Goal: Task Accomplishment & Management: Complete application form

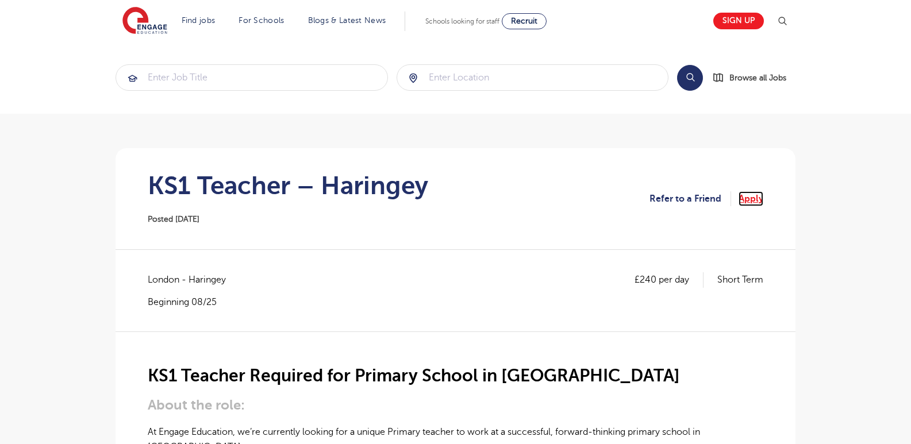
click at [752, 195] on link "Apply" at bounding box center [751, 198] width 25 height 15
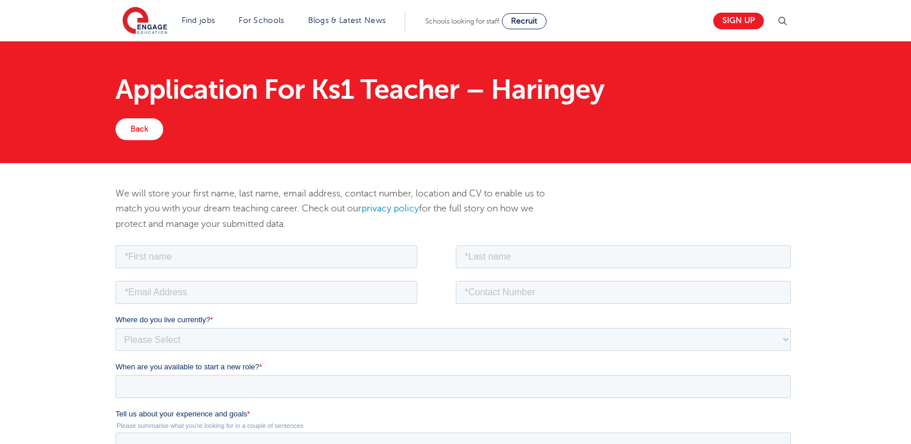
scroll to position [4, 0]
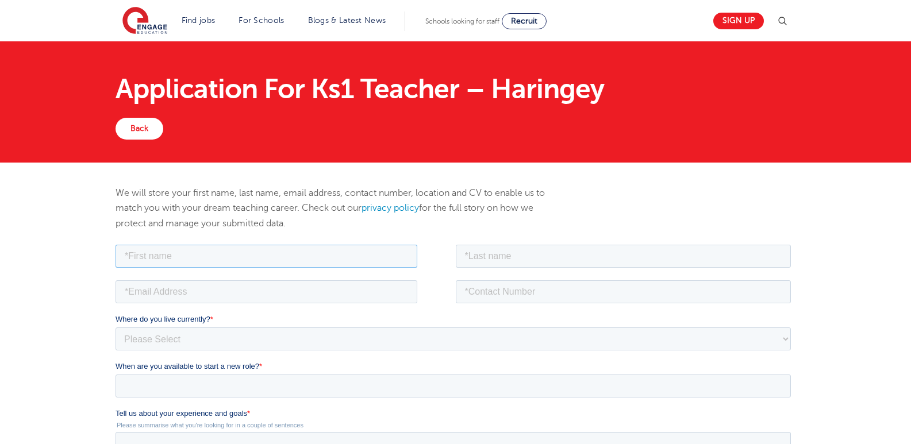
click at [217, 248] on input "text" at bounding box center [267, 255] width 302 height 23
type input "Ume"
type input "Farwah"
type input "umefarwah844@gmail.com"
type input "07568489003"
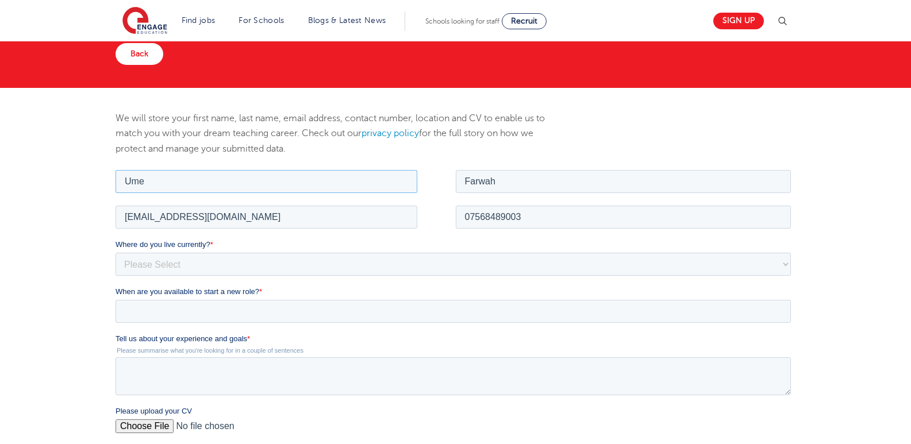
scroll to position [92, 0]
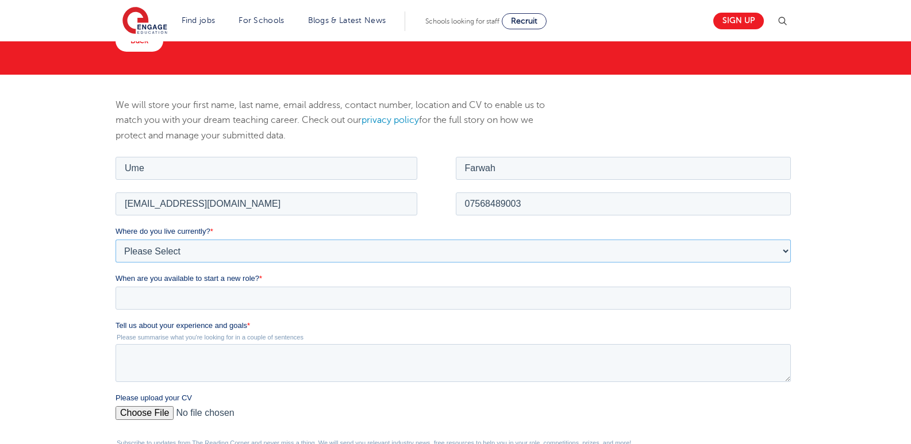
click at [232, 248] on select "Please Select UK Canada Ireland Australia New Zealand Europe USA South Africa J…" at bounding box center [453, 250] width 675 height 23
select select "UK"
click at [116, 239] on select "Please Select UK Canada Ireland Australia New Zealand Europe USA South Africa J…" at bounding box center [453, 250] width 675 height 23
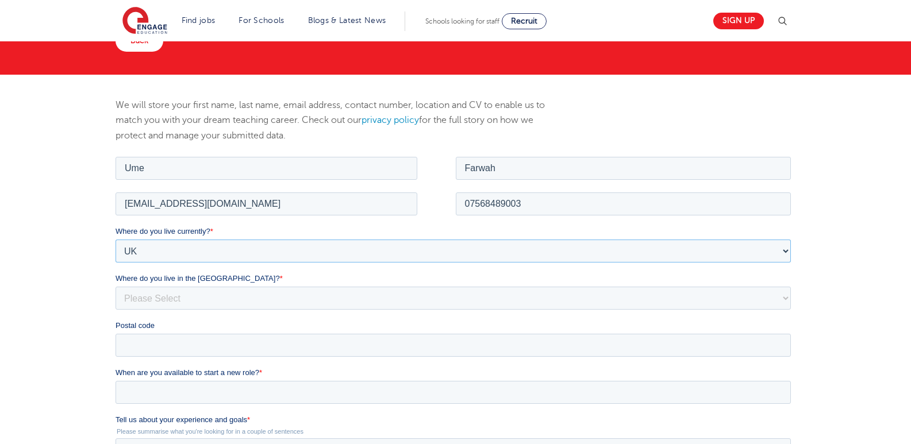
scroll to position [268, 0]
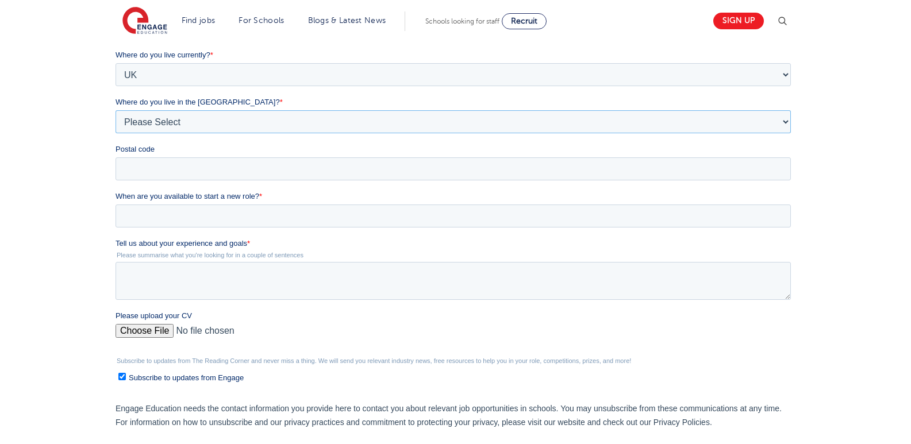
click at [239, 118] on select "Please Select Overseas Barnsley Bedfordshire Berkshire Bournemouth Bracknell Fo…" at bounding box center [453, 121] width 675 height 23
select select "City of London"
click at [116, 132] on select "Please Select Overseas Barnsley Bedfordshire Berkshire Bournemouth Bracknell Fo…" at bounding box center [453, 121] width 675 height 23
click at [193, 175] on input "Postal code" at bounding box center [453, 168] width 675 height 23
type input "CR8 2QE"
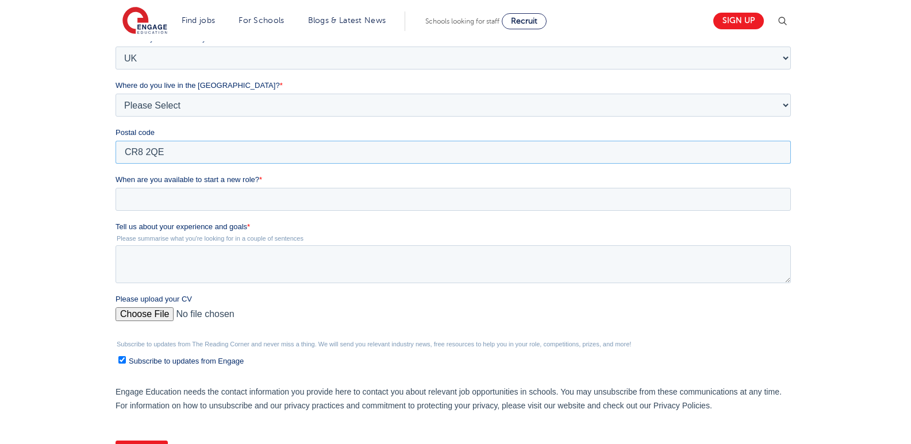
scroll to position [329, 0]
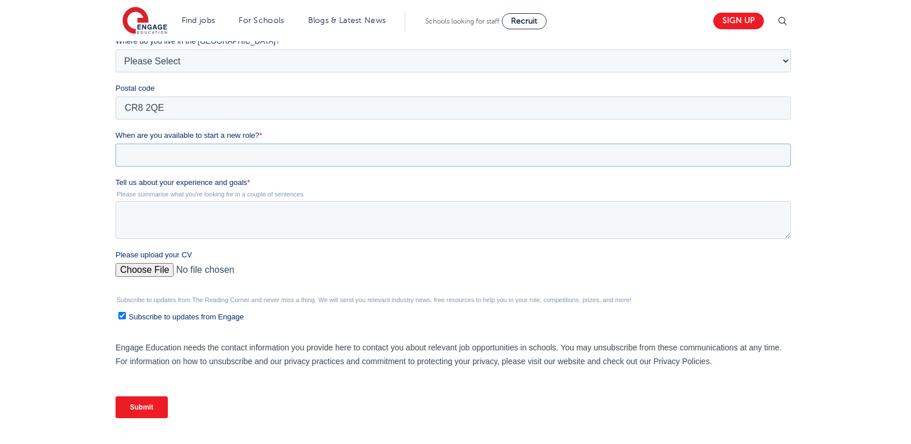
click at [230, 145] on input "When are you available to start a new role? *" at bounding box center [453, 155] width 675 height 23
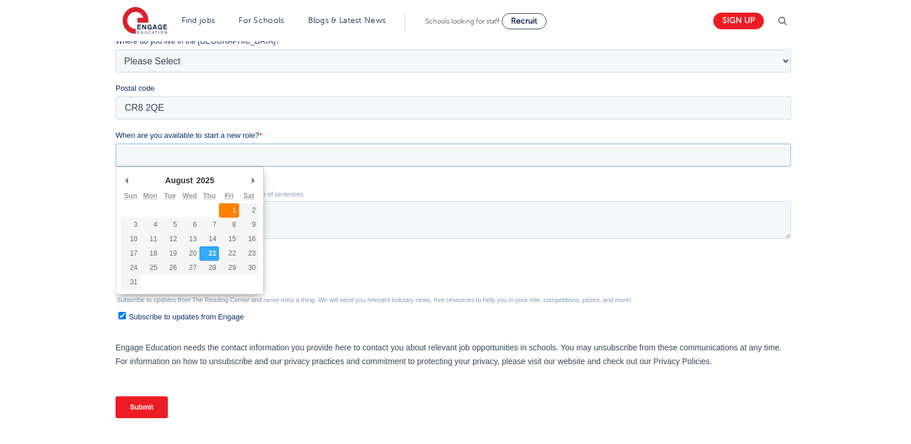
type div "2025-08-01"
type input "2025/08/01"
click at [153, 154] on input "2025/08/01" at bounding box center [453, 155] width 675 height 23
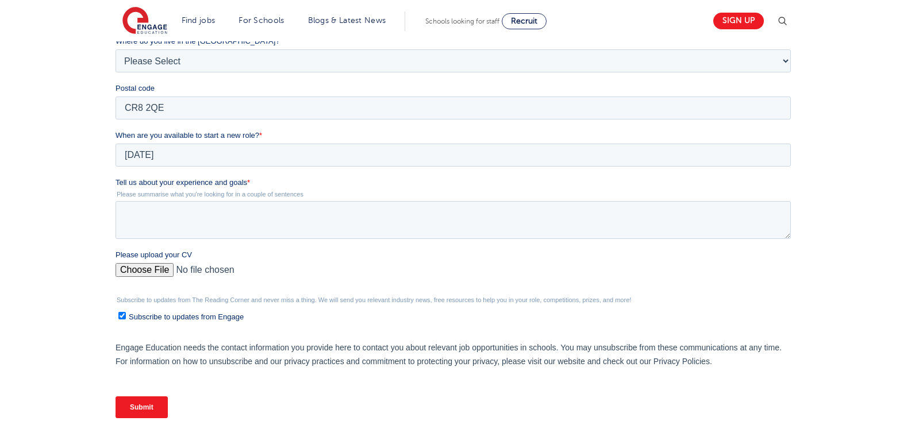
click at [21, 190] on div "We will store your first name, last name, email address, contact number, locati…" at bounding box center [455, 149] width 911 height 625
click at [145, 228] on textarea "Tell us about your experience and goals *" at bounding box center [453, 220] width 675 height 38
paste textarea "Professional Profile With over 17 years of educational experience, I bring a ri…"
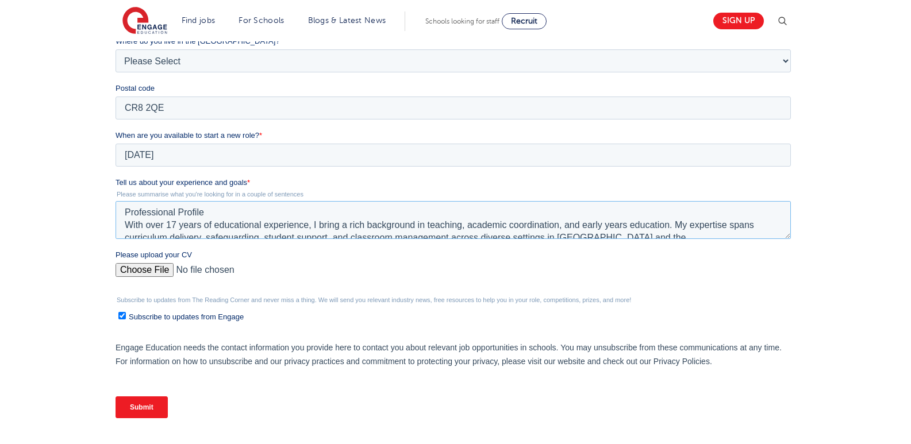
scroll to position [0, 0]
click at [275, 215] on textarea "Professional Profile With over 17 years of educational experience, I bring a ri…" at bounding box center [453, 220] width 675 height 38
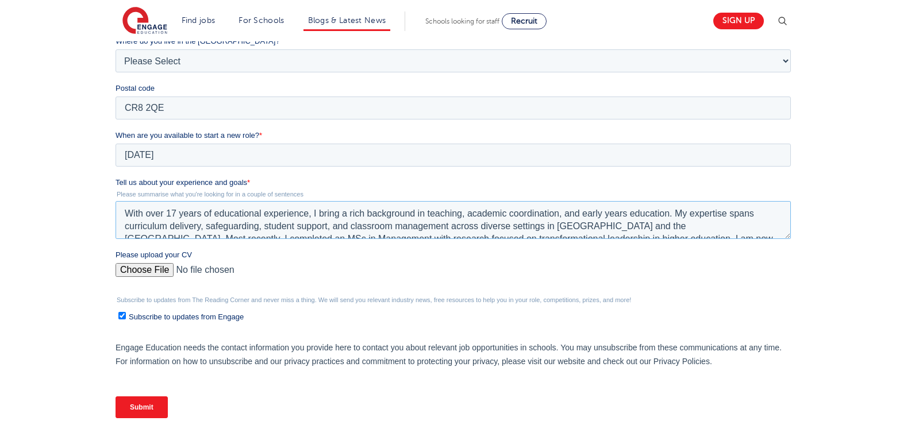
type textarea "With over 17 years of educational experience, I bring a rich background in teac…"
click at [149, 276] on input "Please upload your CV" at bounding box center [453, 274] width 675 height 23
type input "C:\fakepath\Ume Farwah-2025 further education.docx"
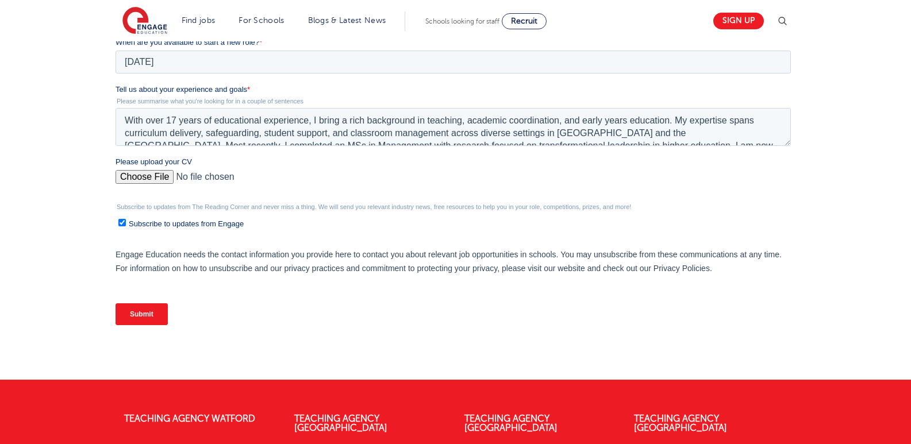
scroll to position [425, 0]
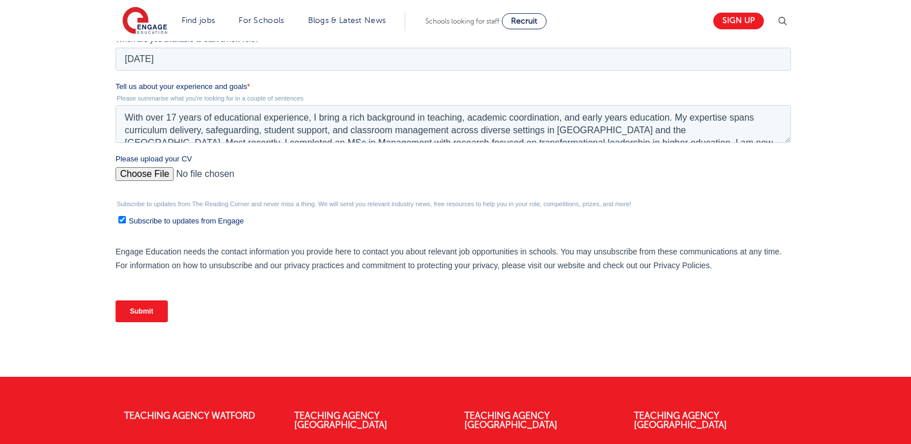
click at [134, 310] on input "Submit" at bounding box center [142, 312] width 52 height 22
